Goal: Task Accomplishment & Management: Use online tool/utility

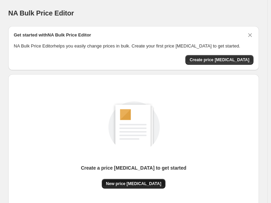
click at [152, 183] on span "New price change job" at bounding box center [133, 184] width 55 height 6
